Goal: Task Accomplishment & Management: Use online tool/utility

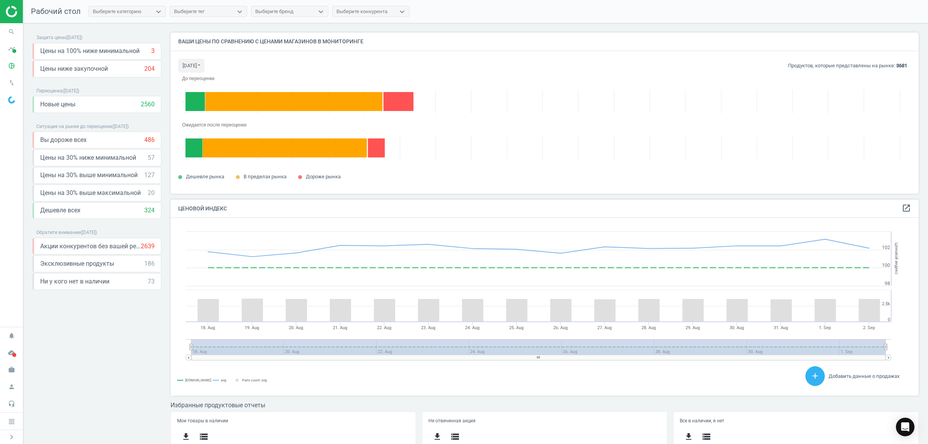
scroll to position [193, 756]
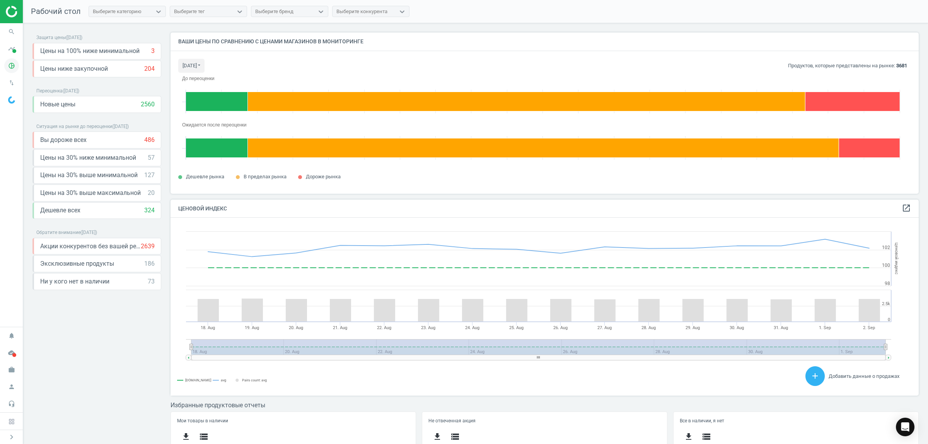
click at [11, 64] on icon "pie_chart_outlined" at bounding box center [11, 65] width 15 height 15
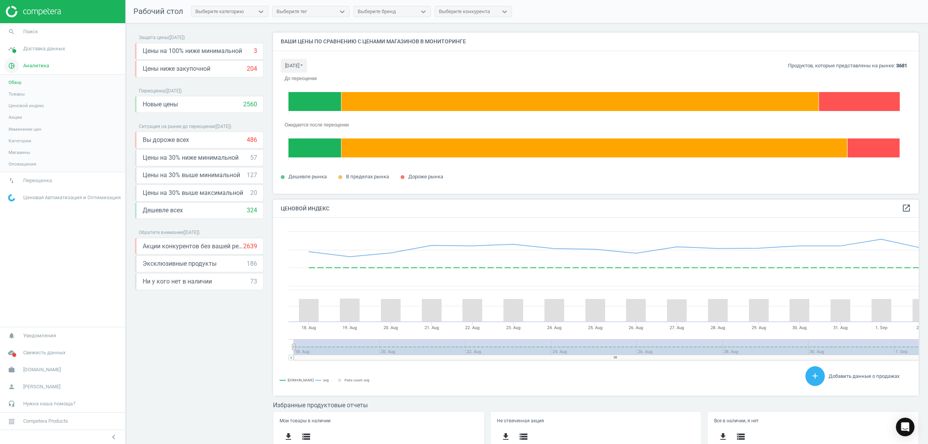
scroll to position [193, 654]
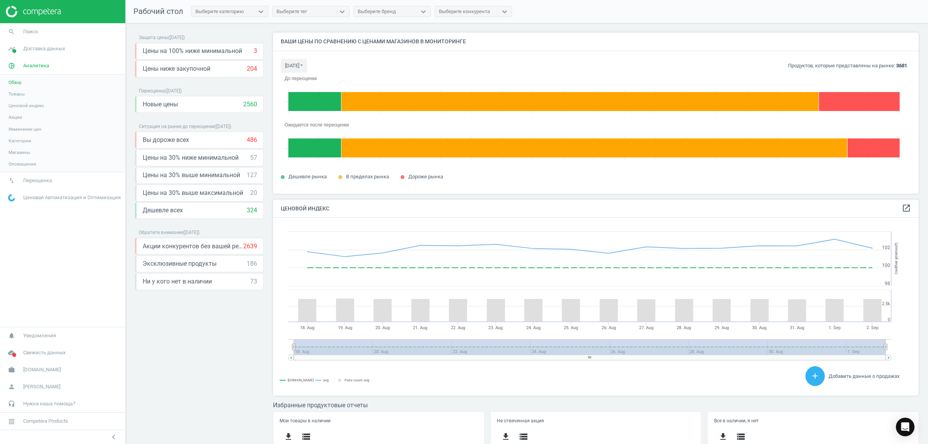
click at [33, 106] on span "Ценовой индекс" at bounding box center [27, 106] width 36 height 6
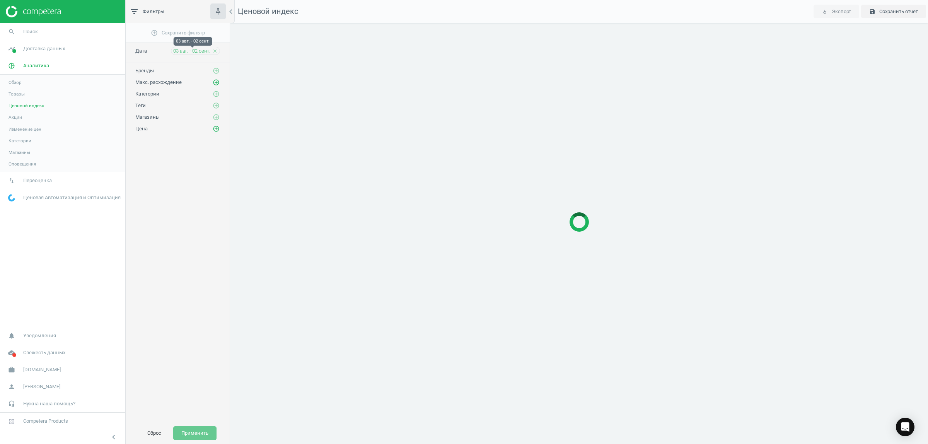
click at [200, 50] on span "03 авг. - 02 сент." at bounding box center [191, 51] width 37 height 7
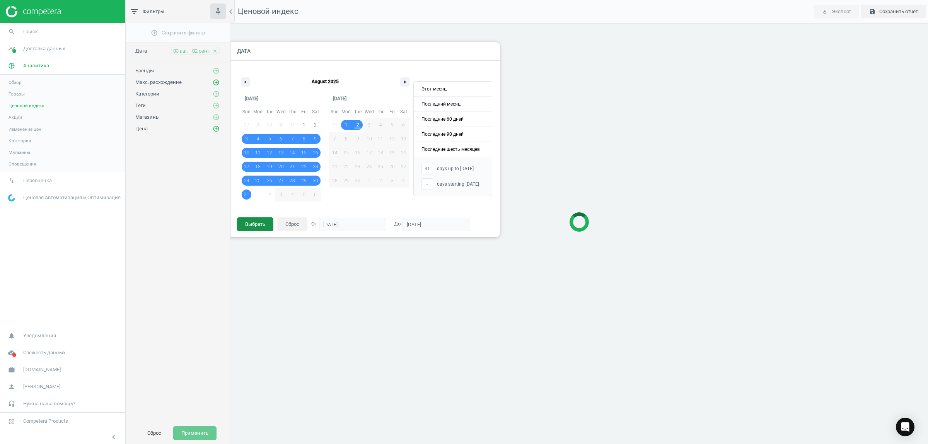
click at [262, 220] on button "Выбрать" at bounding box center [255, 224] width 36 height 14
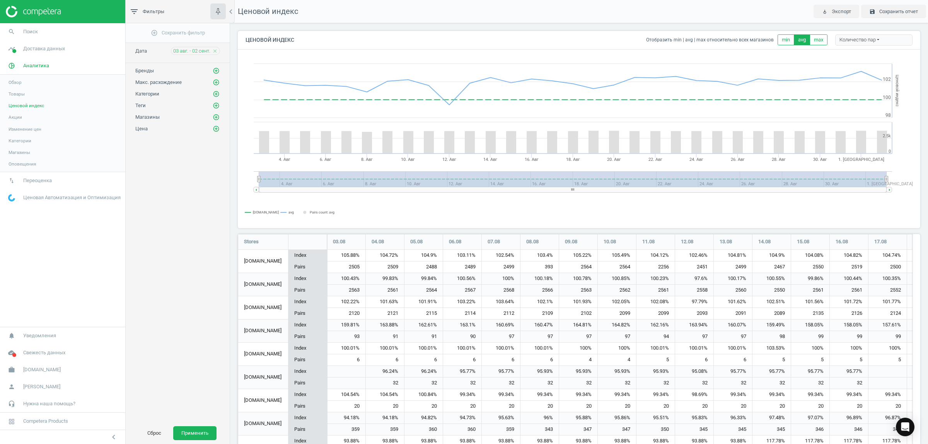
scroll to position [636, 691]
click at [214, 70] on icon "add_circle_outline" at bounding box center [216, 70] width 7 height 7
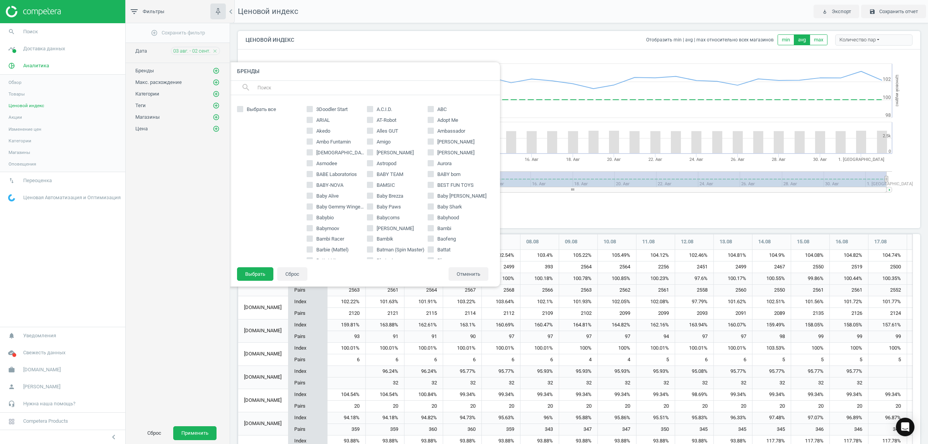
click at [340, 81] on div "search" at bounding box center [364, 88] width 271 height 14
click at [340, 87] on input "text" at bounding box center [376, 88] width 238 height 12
type input "leg"
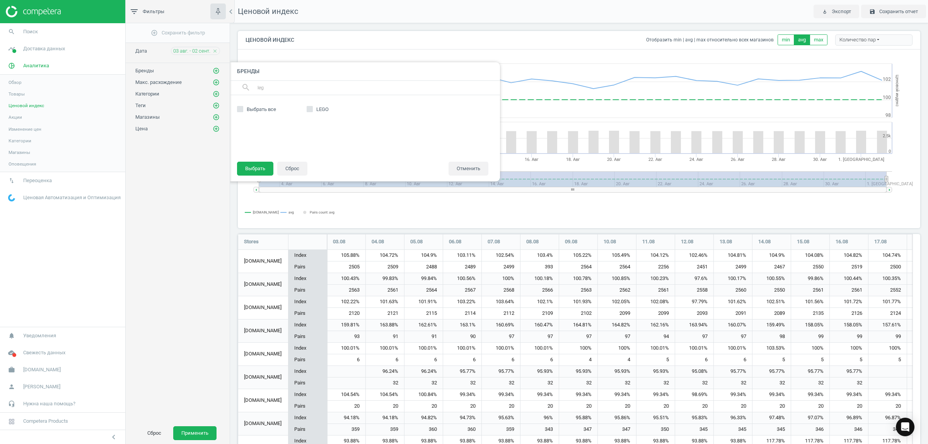
click at [309, 108] on input "LEGO" at bounding box center [309, 109] width 5 height 5
checkbox input "true"
click at [258, 169] on button "Выбрать" at bounding box center [255, 169] width 36 height 14
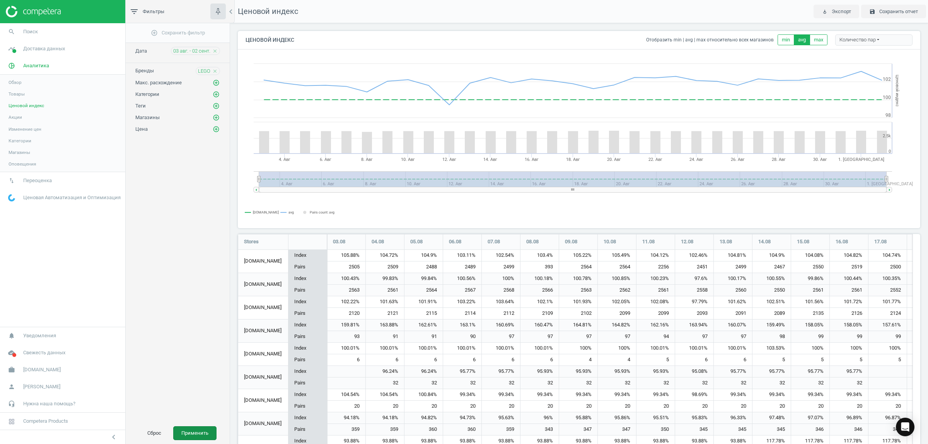
click at [200, 436] on button "Применить" at bounding box center [194, 433] width 43 height 14
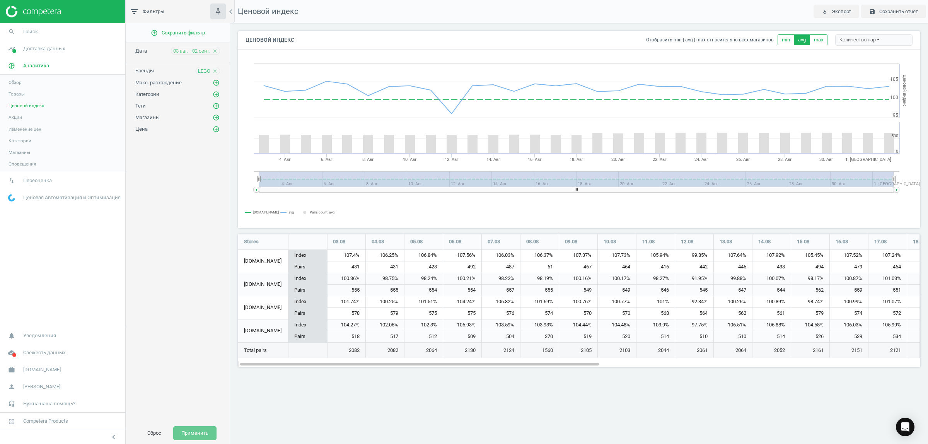
scroll to position [148, 697]
click at [217, 117] on icon "add_circle_outline" at bounding box center [216, 117] width 7 height 7
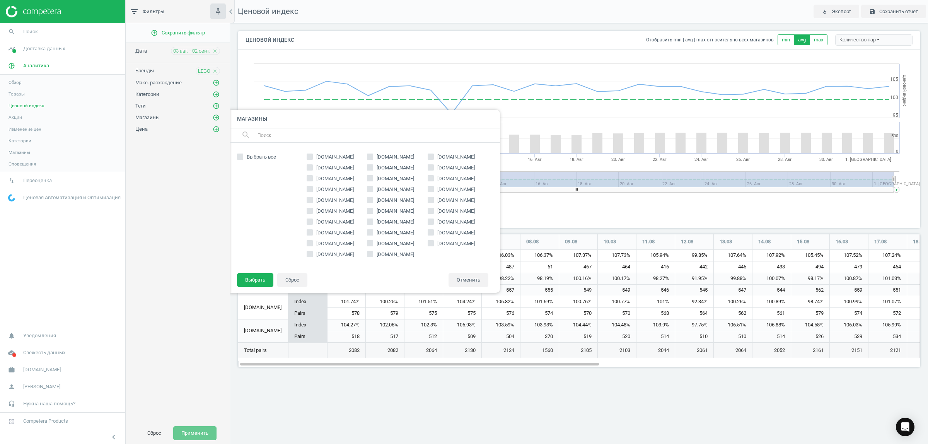
click at [434, 156] on icon at bounding box center [431, 157] width 6 height 6
click at [434, 156] on input "[DOMAIN_NAME]" at bounding box center [431, 156] width 5 height 5
checkbox input "true"
click at [247, 279] on button "Выбрать" at bounding box center [255, 280] width 36 height 14
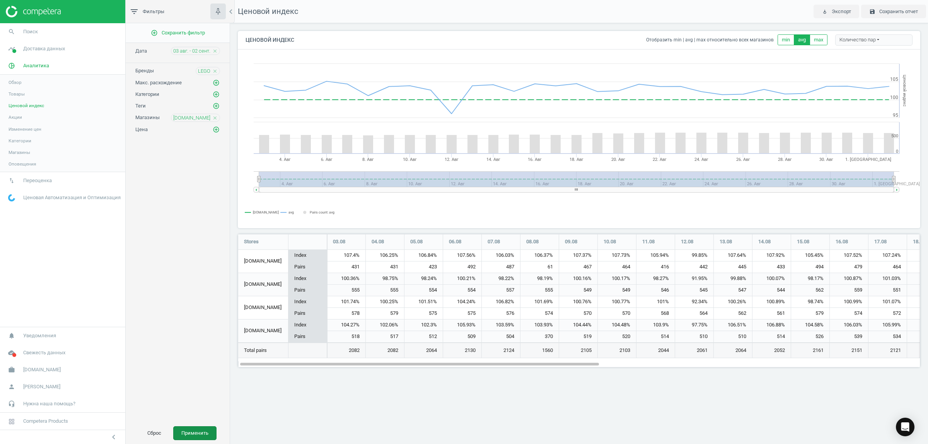
click at [200, 429] on button "Применить" at bounding box center [194, 433] width 43 height 14
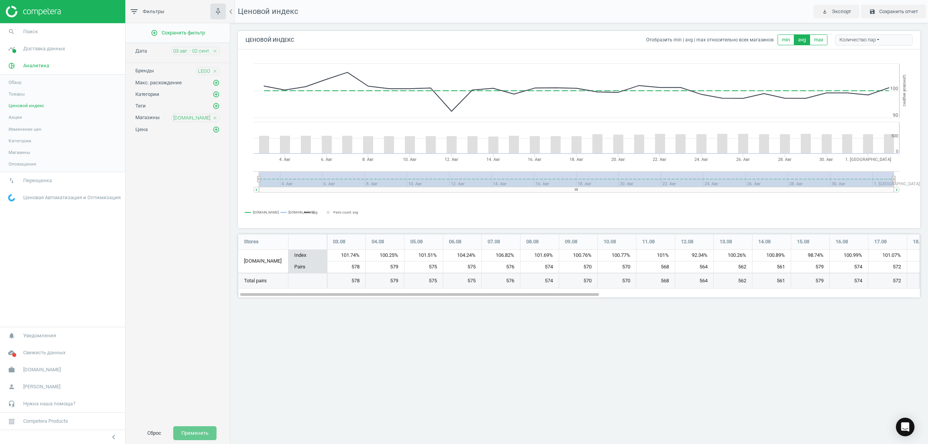
scroll to position [79, 697]
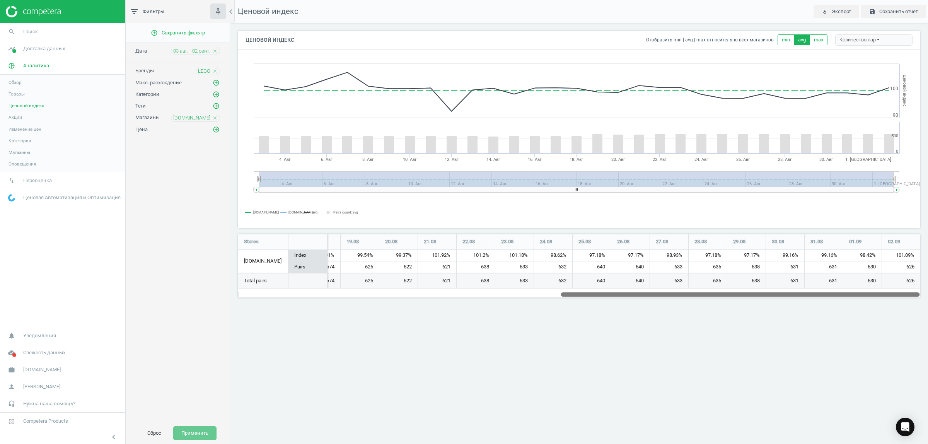
drag, startPoint x: 564, startPoint y: 295, endPoint x: 928, endPoint y: 337, distance: 366.5
click at [928, 337] on div "Ценовой индекс play_for_work Экспорт save Сохранить отчет Ценовой индекс Отобра…" at bounding box center [579, 222] width 698 height 444
